Goal: Task Accomplishment & Management: Complete application form

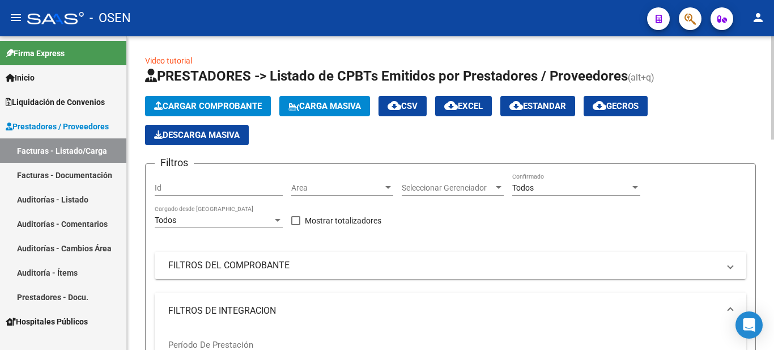
click at [190, 103] on span "Cargar Comprobante" at bounding box center [208, 106] width 108 height 10
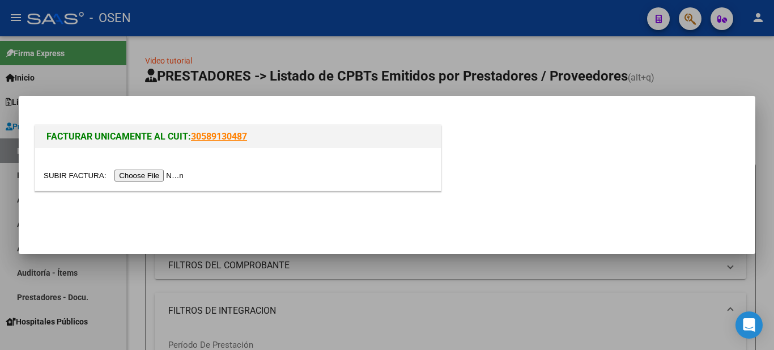
click at [135, 177] on input "file" at bounding box center [115, 175] width 143 height 12
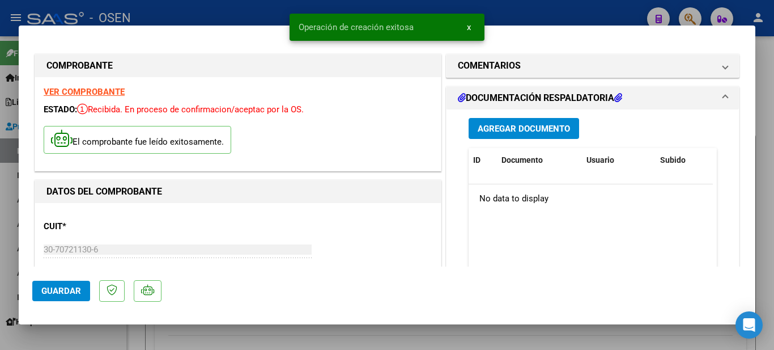
click at [694, 116] on div "Agregar Documento ID Documento Usuario Subido Acción No data to display 0 total…" at bounding box center [592, 222] width 265 height 226
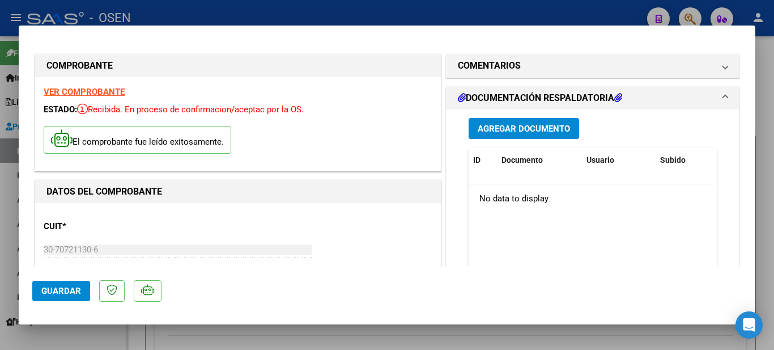
click at [51, 288] on span "Guardar" at bounding box center [61, 291] width 40 height 10
click at [73, 298] on button "Guardar" at bounding box center [61, 291] width 58 height 20
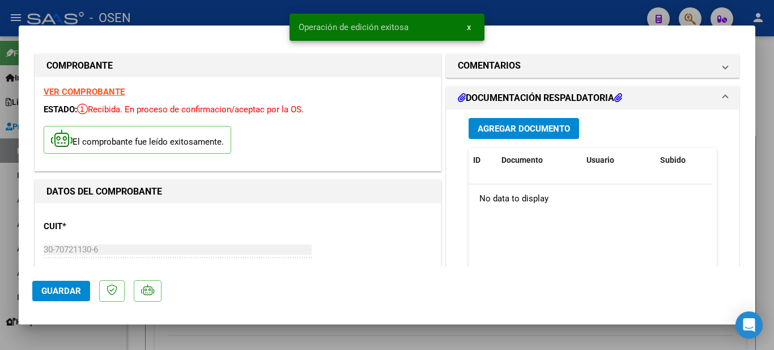
click at [471, 27] on button "x" at bounding box center [469, 27] width 22 height 20
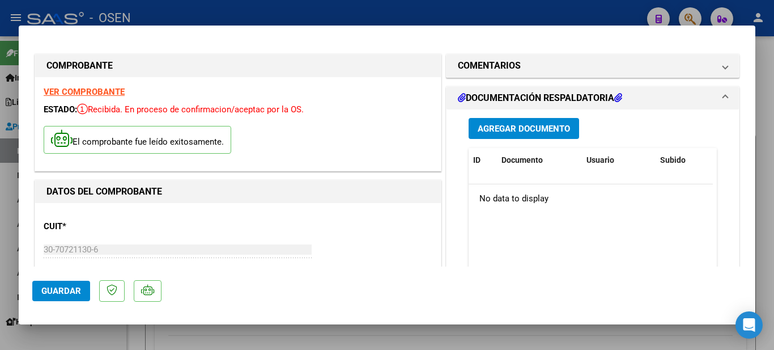
click at [768, 63] on div at bounding box center [387, 175] width 774 height 350
type input "$ 0,00"
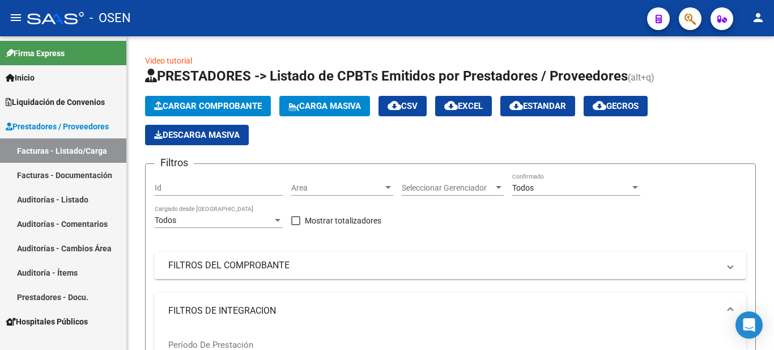
click at [54, 121] on span "Prestadores / Proveedores" at bounding box center [57, 126] width 103 height 12
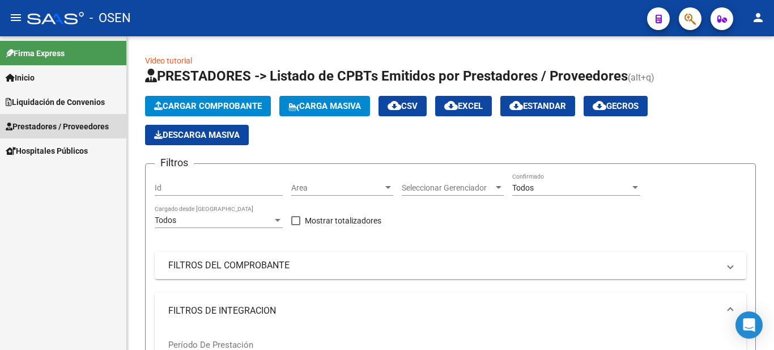
click at [54, 126] on span "Prestadores / Proveedores" at bounding box center [57, 126] width 103 height 12
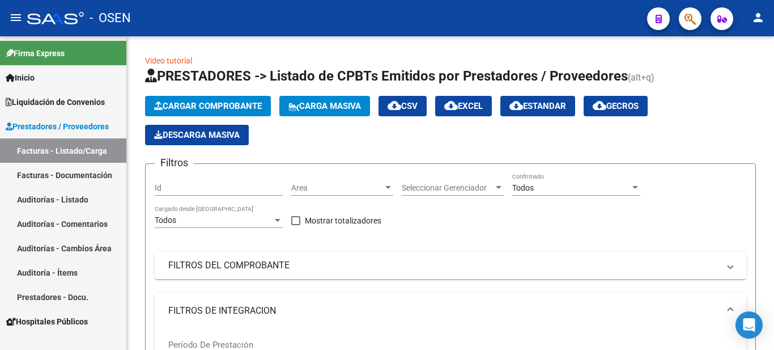
click at [54, 145] on link "Facturas - Listado/Carga" at bounding box center [63, 150] width 126 height 24
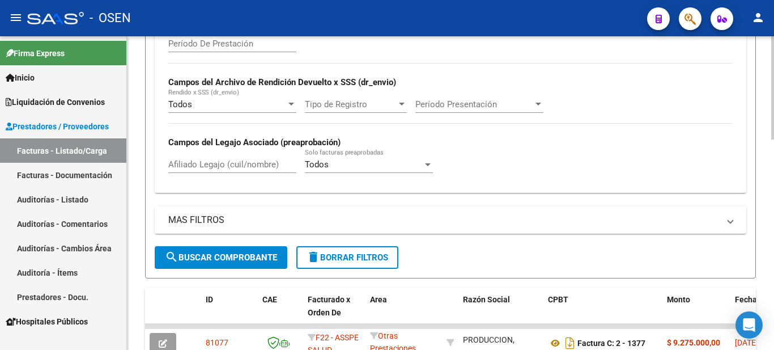
scroll to position [414, 0]
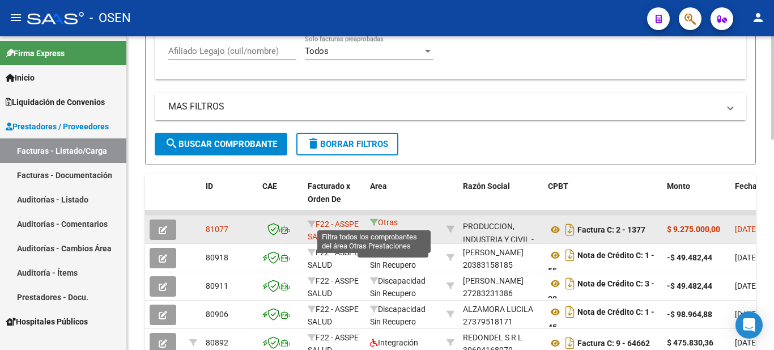
click at [372, 223] on icon at bounding box center [374, 222] width 8 height 8
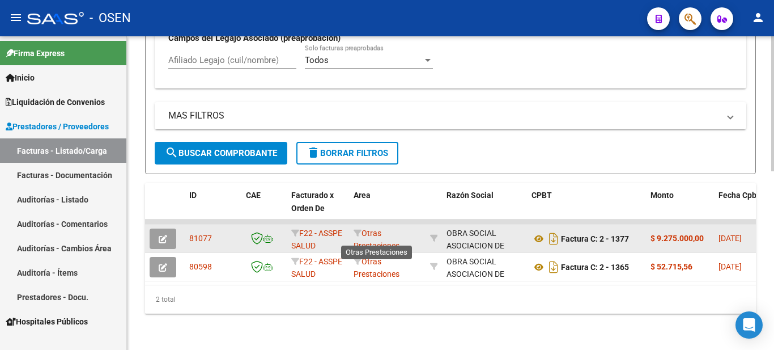
click at [370, 228] on span "Otras Prestaciones" at bounding box center [377, 239] width 46 height 22
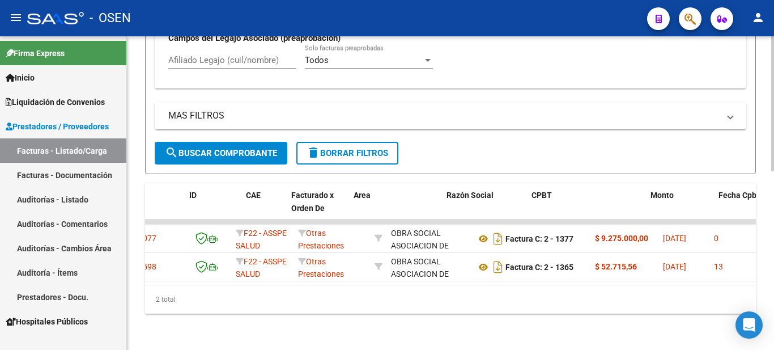
scroll to position [0, 0]
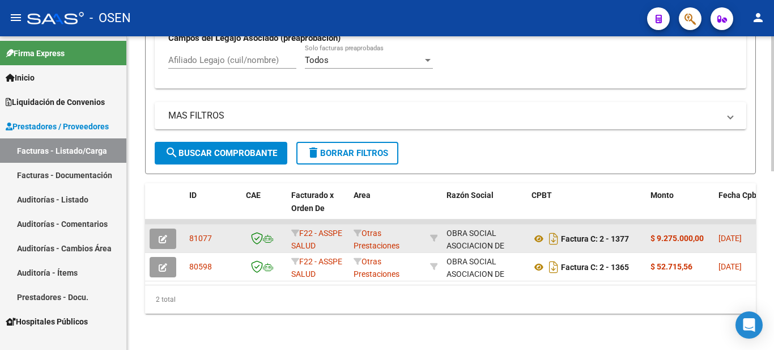
click at [166, 235] on icon "button" at bounding box center [163, 239] width 9 height 9
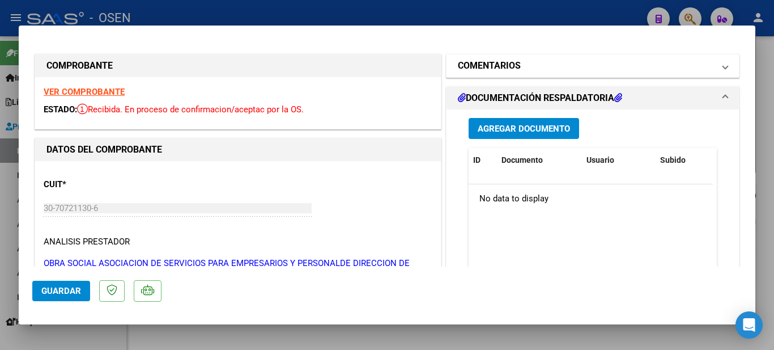
click at [507, 69] on h1 "COMENTARIOS" at bounding box center [489, 66] width 63 height 14
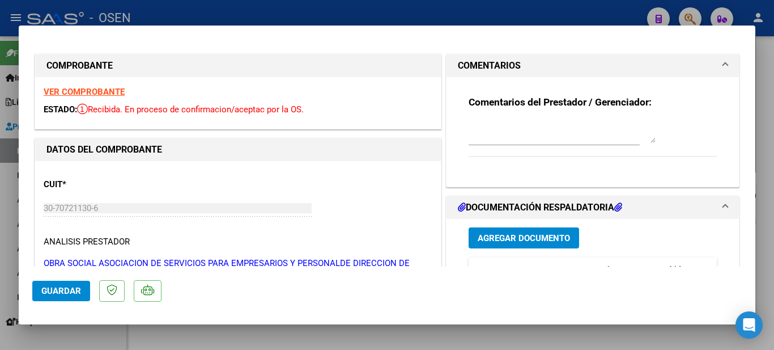
click at [507, 69] on h1 "COMENTARIOS" at bounding box center [489, 66] width 63 height 14
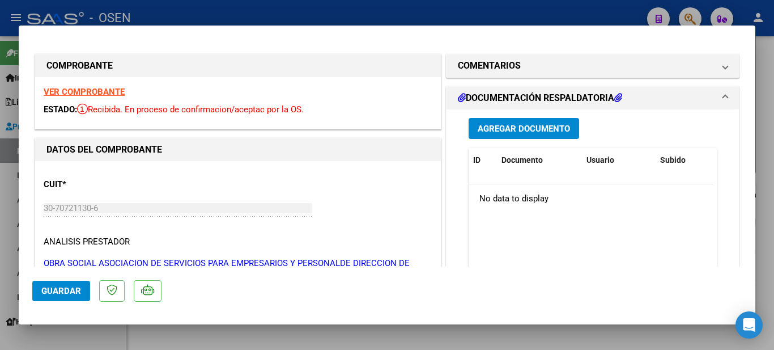
click at [768, 283] on div at bounding box center [387, 175] width 774 height 350
type input "$ 0,00"
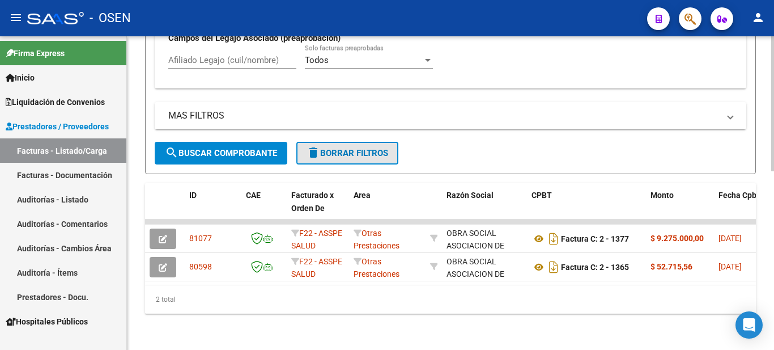
click at [338, 148] on span "delete Borrar Filtros" at bounding box center [348, 153] width 82 height 10
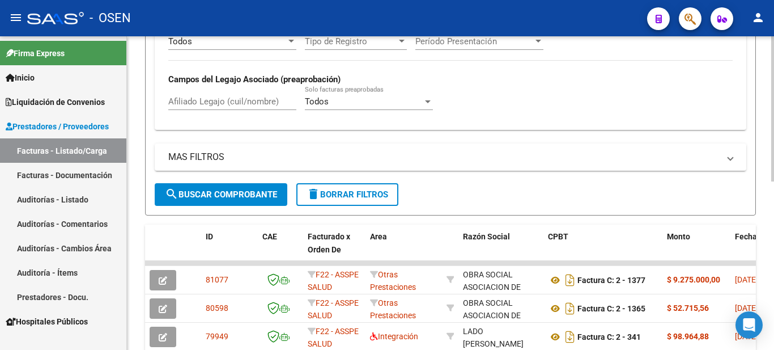
scroll to position [414, 0]
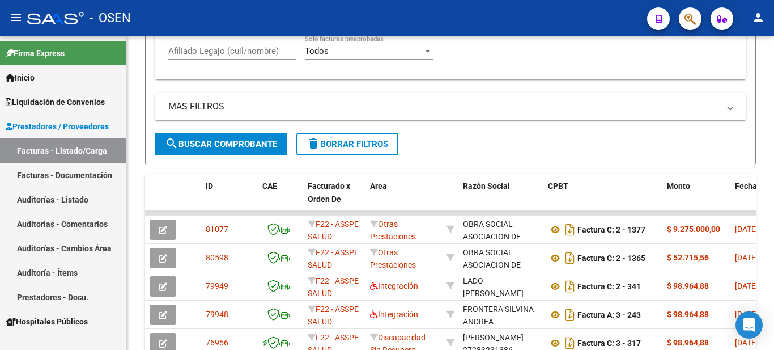
click at [78, 145] on link "Facturas - Listado/Carga" at bounding box center [63, 150] width 126 height 24
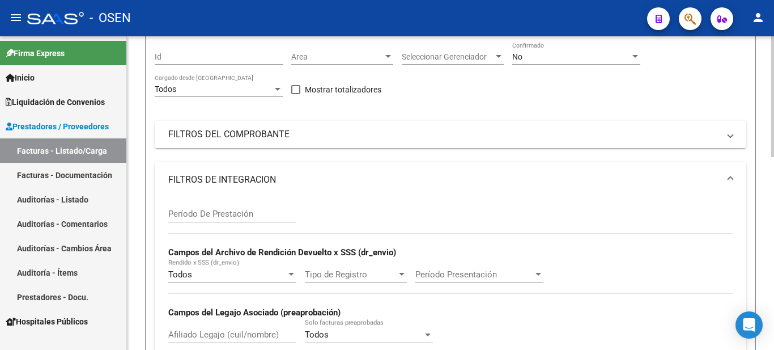
scroll to position [0, 0]
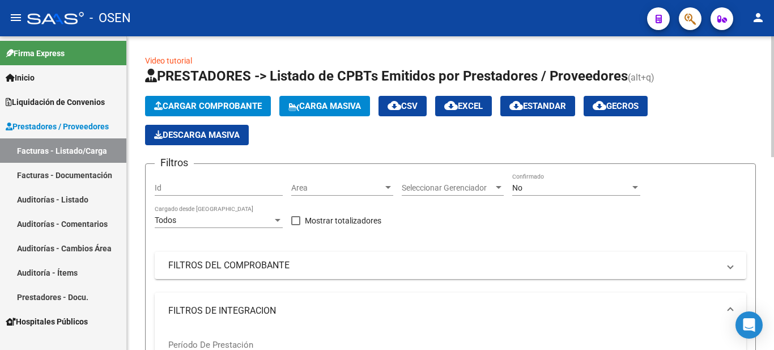
click at [365, 185] on span "Area" at bounding box center [337, 188] width 92 height 10
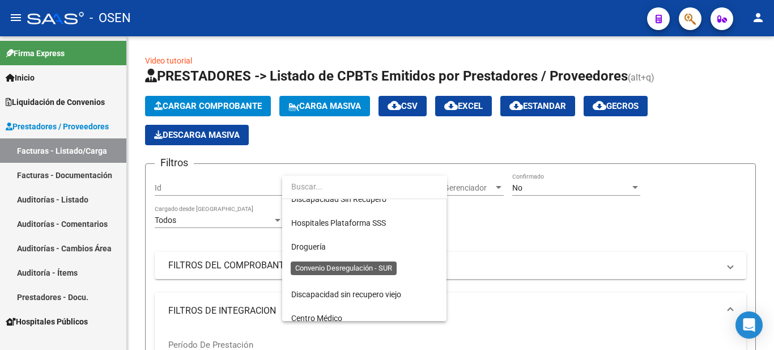
scroll to position [397, 0]
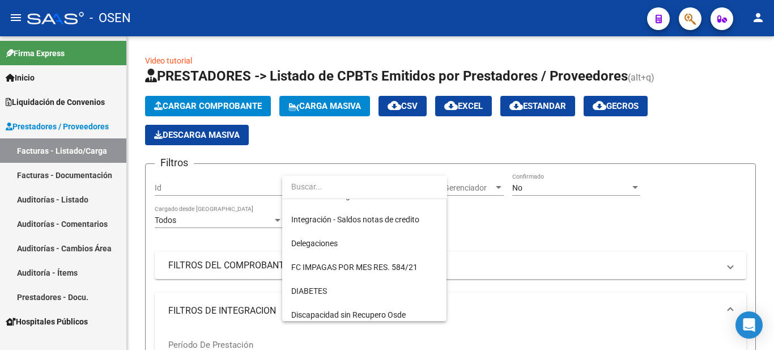
click at [581, 240] on div at bounding box center [387, 175] width 774 height 350
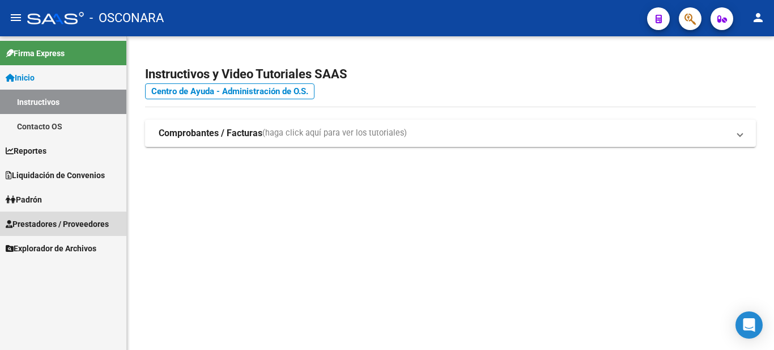
click at [66, 226] on span "Prestadores / Proveedores" at bounding box center [57, 224] width 103 height 12
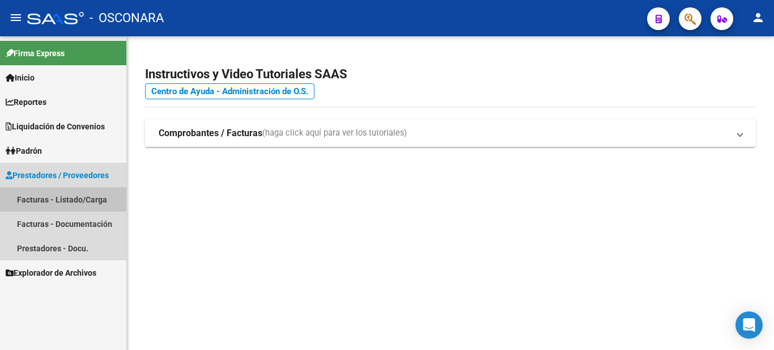
click at [54, 196] on link "Facturas - Listado/Carga" at bounding box center [63, 199] width 126 height 24
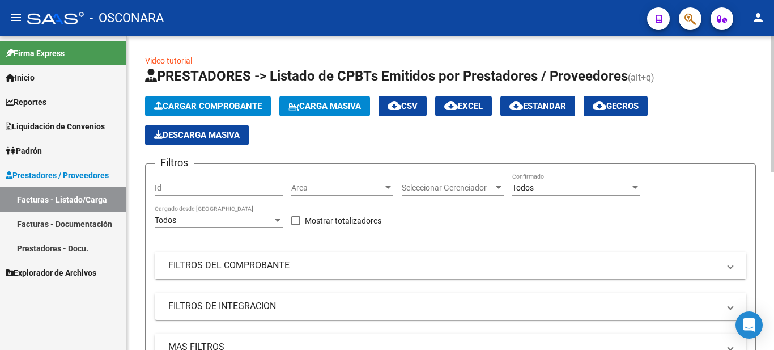
click at [234, 108] on span "Cargar Comprobante" at bounding box center [208, 106] width 108 height 10
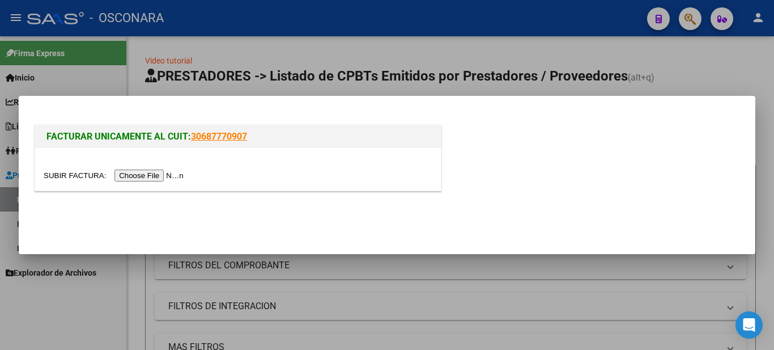
click at [172, 174] on input "file" at bounding box center [115, 175] width 143 height 12
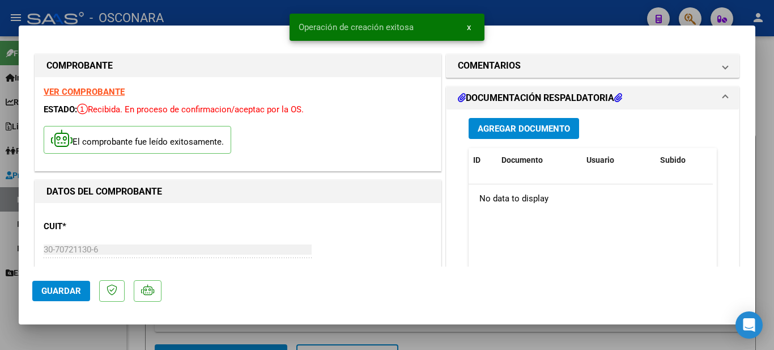
drag, startPoint x: 474, startPoint y: 24, endPoint x: 499, endPoint y: 31, distance: 25.8
click at [475, 24] on button "x" at bounding box center [469, 27] width 22 height 20
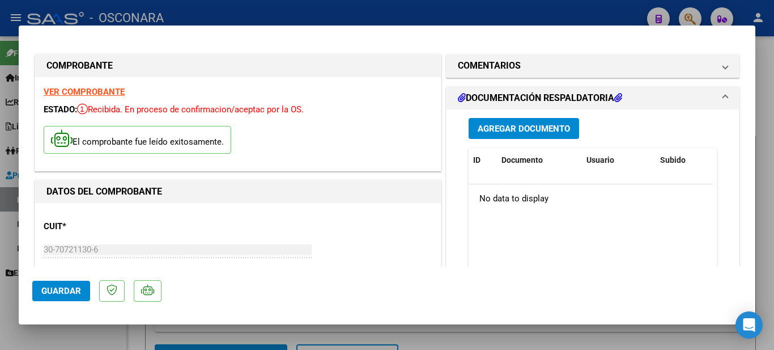
click at [765, 131] on div at bounding box center [387, 175] width 774 height 350
type input "$ 0,00"
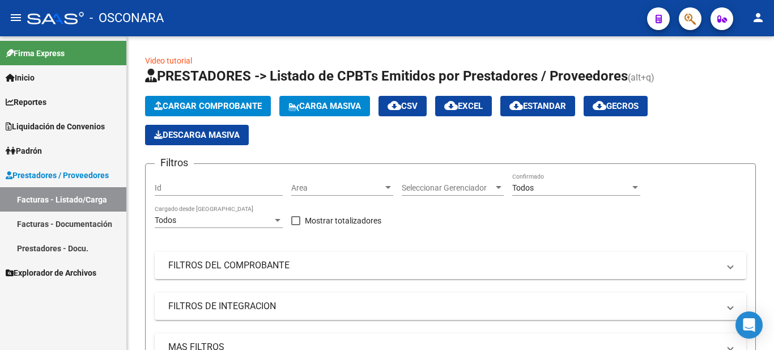
click at [54, 188] on link "Facturas - Listado/Carga" at bounding box center [63, 199] width 126 height 24
click at [59, 201] on link "Facturas - Listado/Carga" at bounding box center [63, 199] width 126 height 24
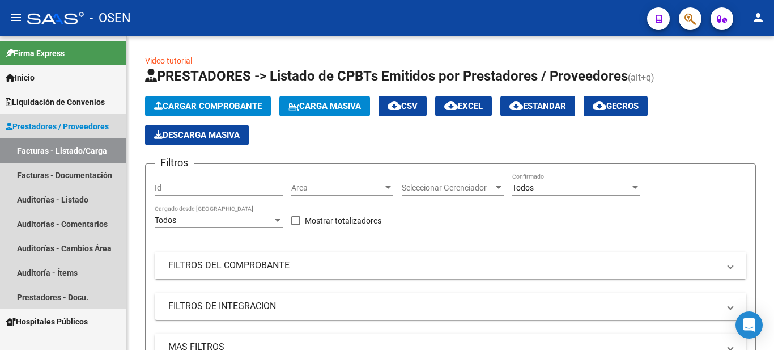
click at [80, 150] on link "Facturas - Listado/Carga" at bounding box center [63, 150] width 126 height 24
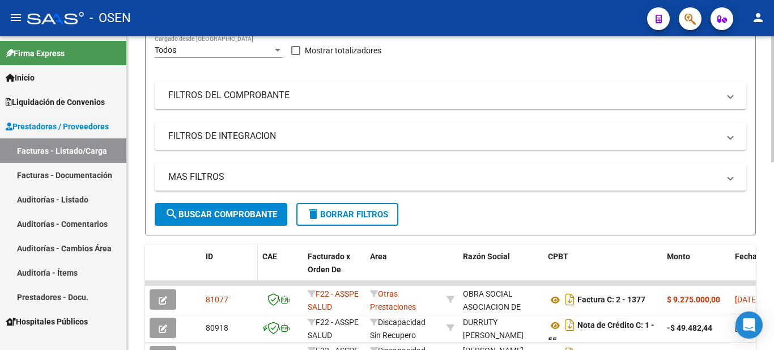
scroll to position [227, 0]
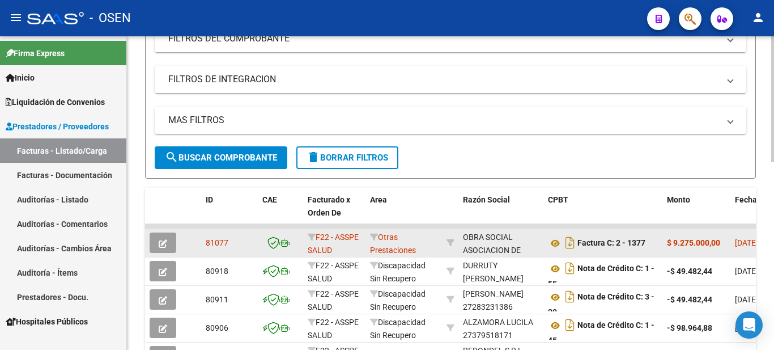
drag, startPoint x: 219, startPoint y: 241, endPoint x: 411, endPoint y: 250, distance: 192.9
drag, startPoint x: 411, startPoint y: 250, endPoint x: 376, endPoint y: 240, distance: 37.1
click at [376, 240] on icon at bounding box center [374, 237] width 8 height 8
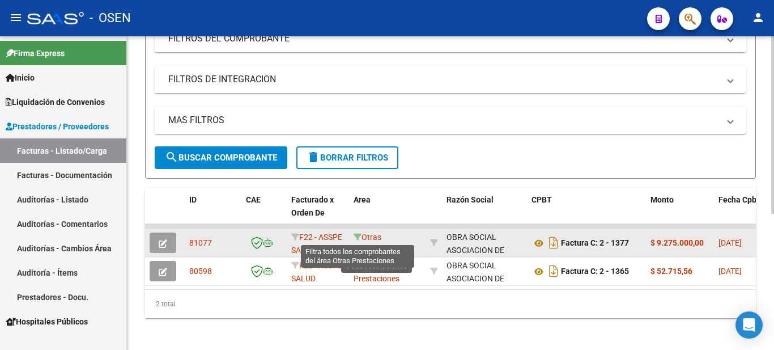
click at [356, 240] on icon at bounding box center [358, 237] width 8 height 8
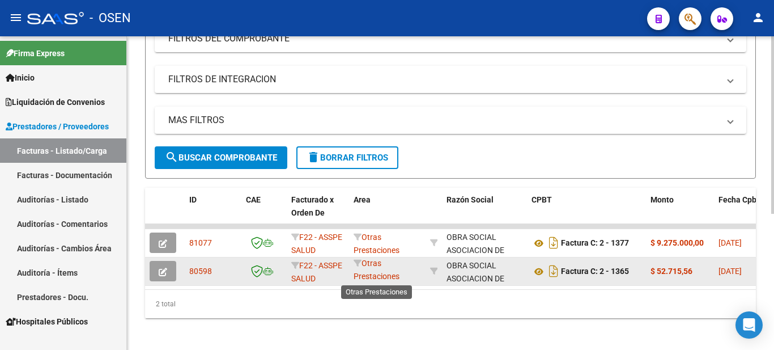
scroll to position [0, 0]
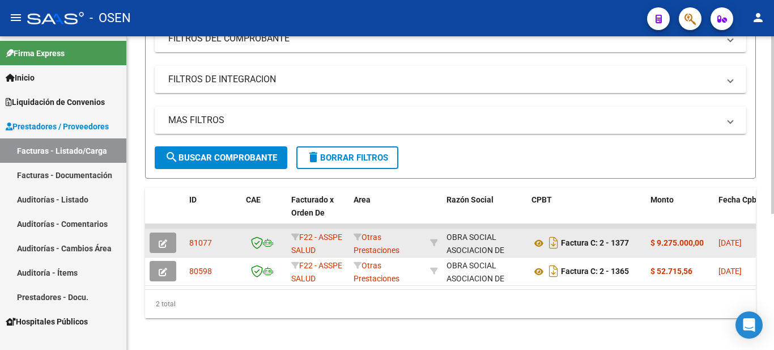
click at [386, 240] on div "Otras Prestaciones" at bounding box center [387, 243] width 67 height 24
drag, startPoint x: 658, startPoint y: 247, endPoint x: 215, endPoint y: 239, distance: 443.2
click at [215, 239] on div "81077" at bounding box center [213, 242] width 48 height 13
click at [162, 241] on icon "button" at bounding box center [163, 243] width 9 height 9
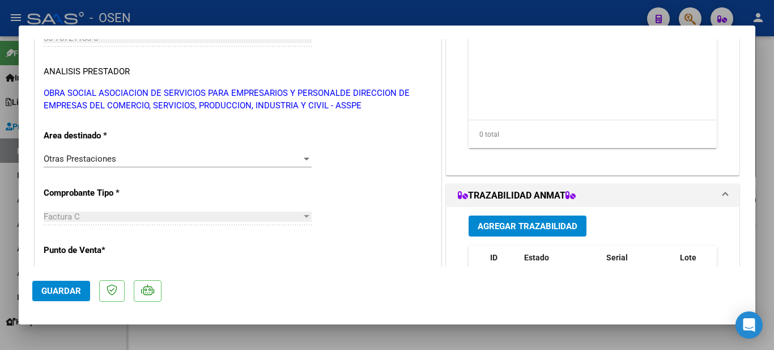
scroll to position [227, 0]
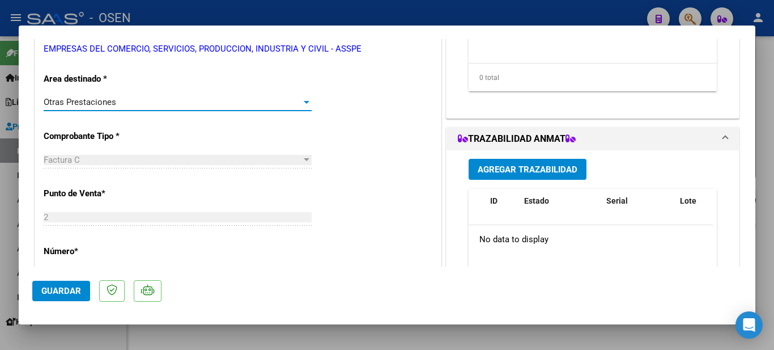
click at [164, 97] on div "Otras Prestaciones" at bounding box center [173, 102] width 258 height 10
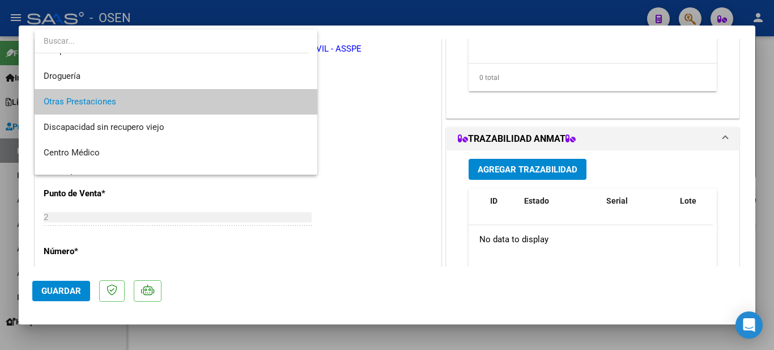
scroll to position [77, 0]
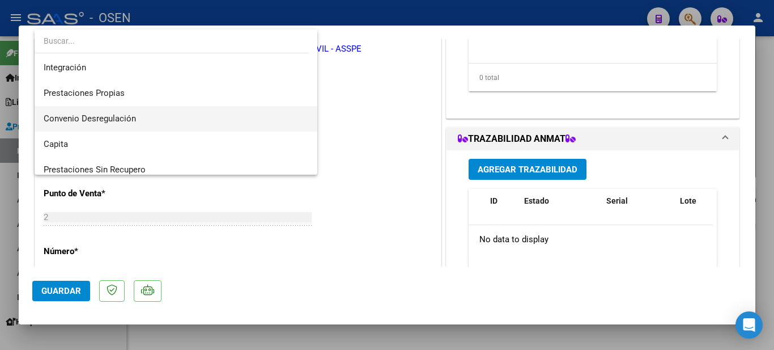
click at [147, 118] on span "Convenio Desregulación" at bounding box center [176, 119] width 265 height 26
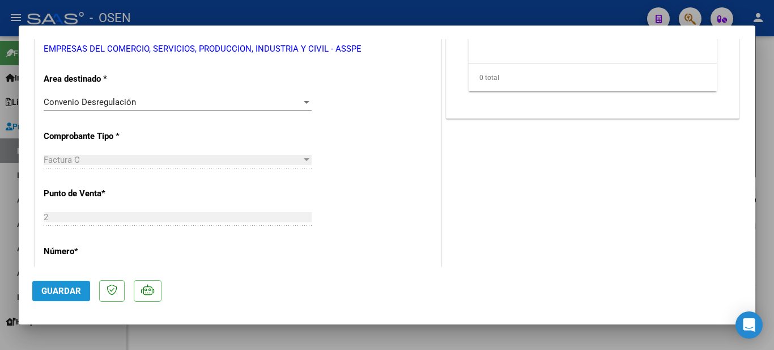
click at [70, 294] on span "Guardar" at bounding box center [61, 291] width 40 height 10
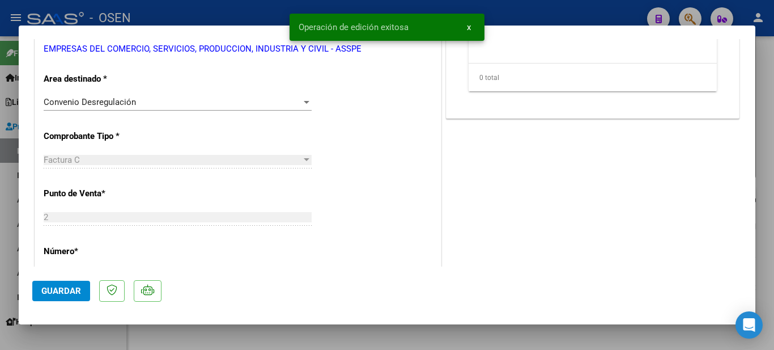
click at [765, 90] on div at bounding box center [387, 175] width 774 height 350
type input "$ 0,00"
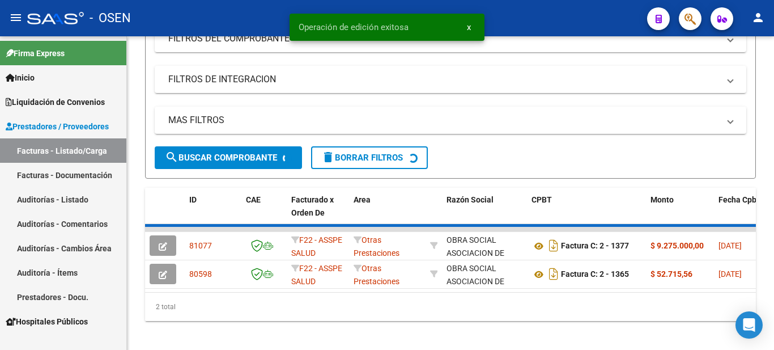
scroll to position [212, 0]
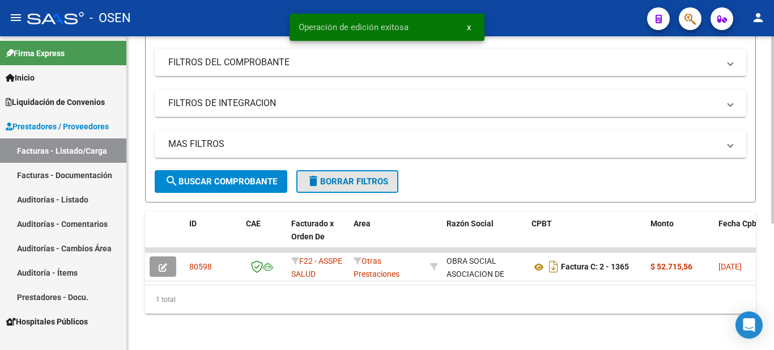
click at [377, 176] on span "delete Borrar Filtros" at bounding box center [348, 181] width 82 height 10
